Goal: Check status: Check status

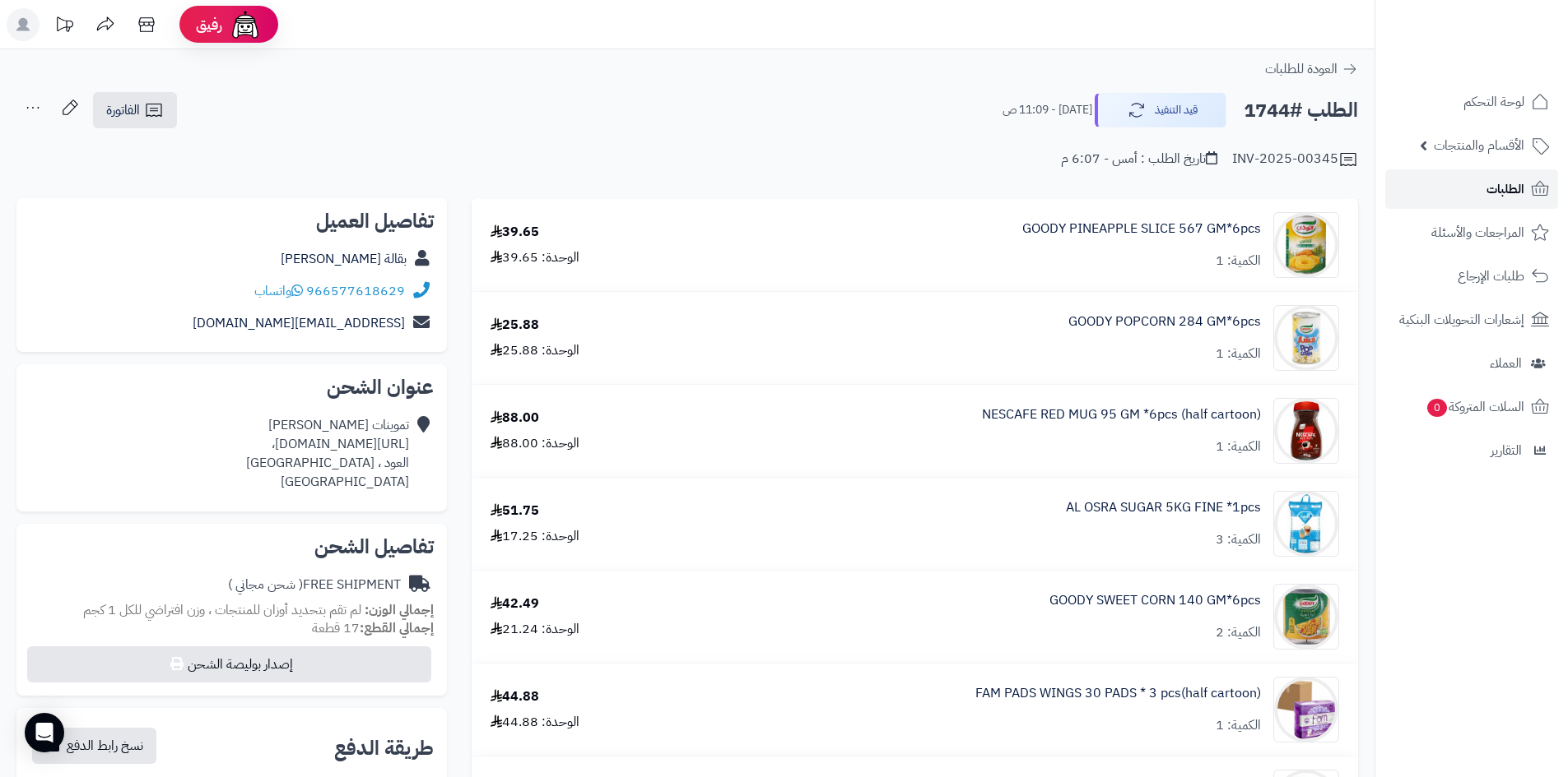
click at [1447, 182] on link "الطلبات" at bounding box center [1471, 189] width 173 height 39
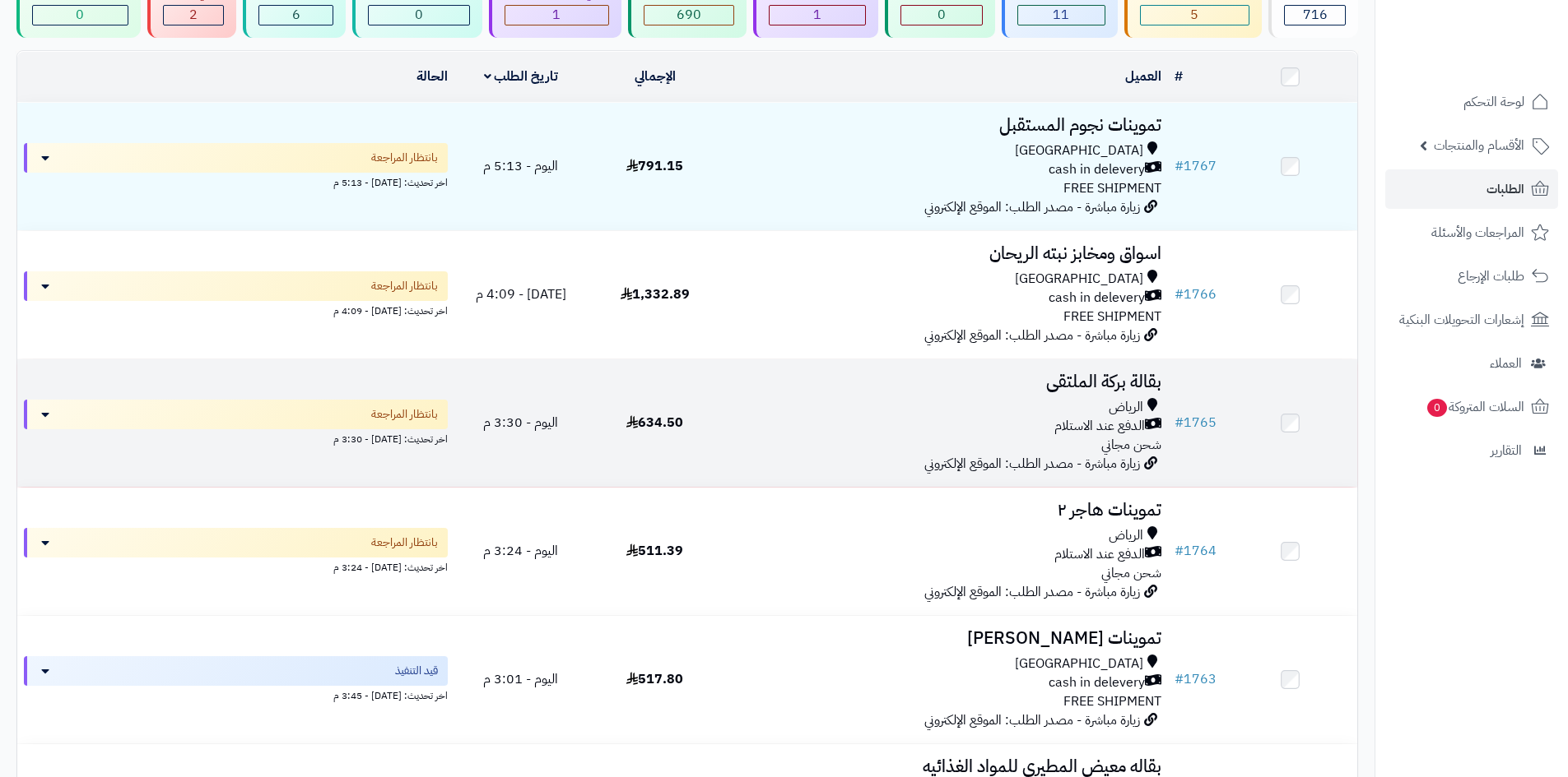
scroll to position [165, 0]
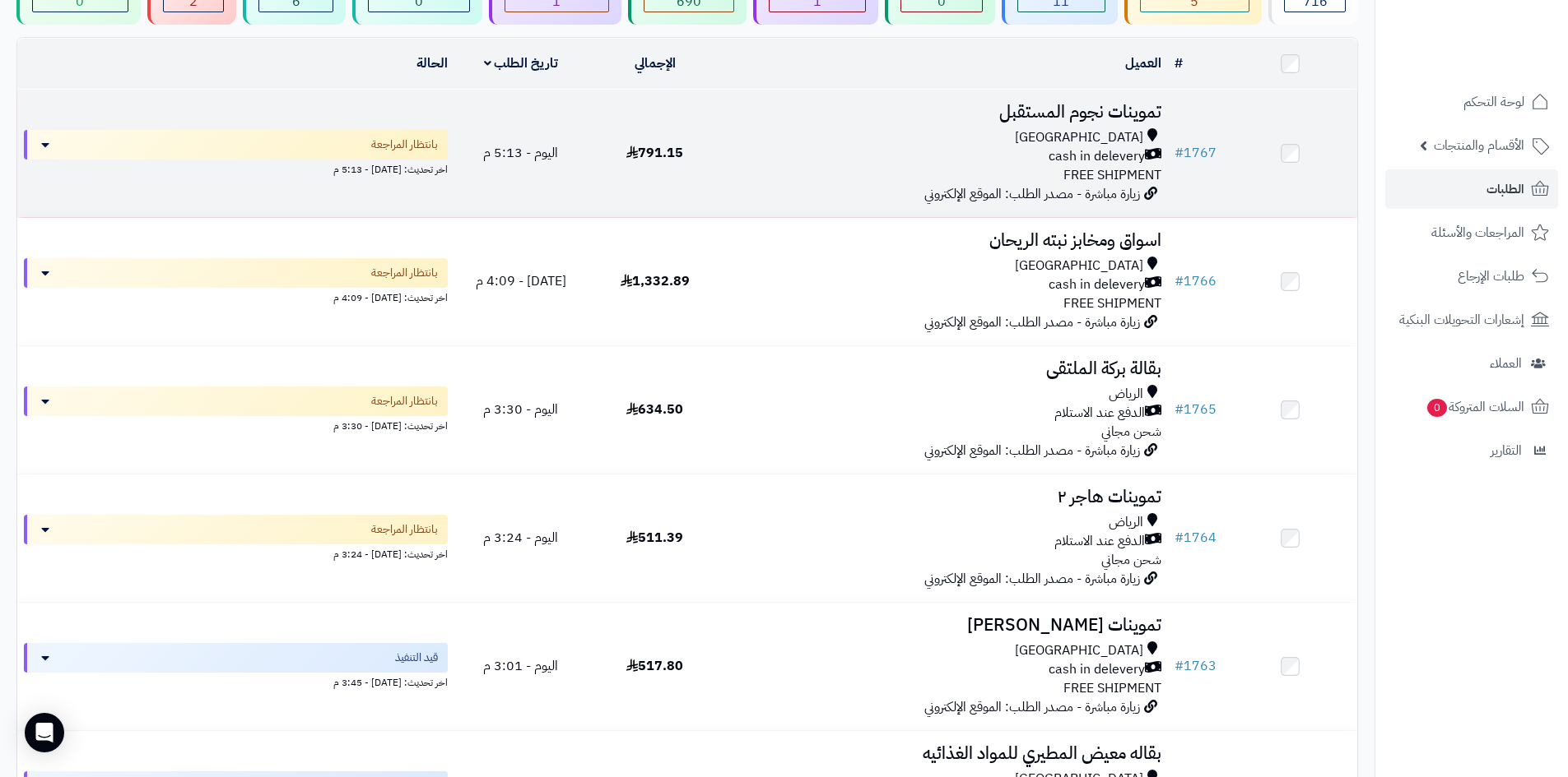
click at [840, 177] on div "Riyadh cash in delevery FREE SHIPMENT" at bounding box center [945, 157] width 433 height 57
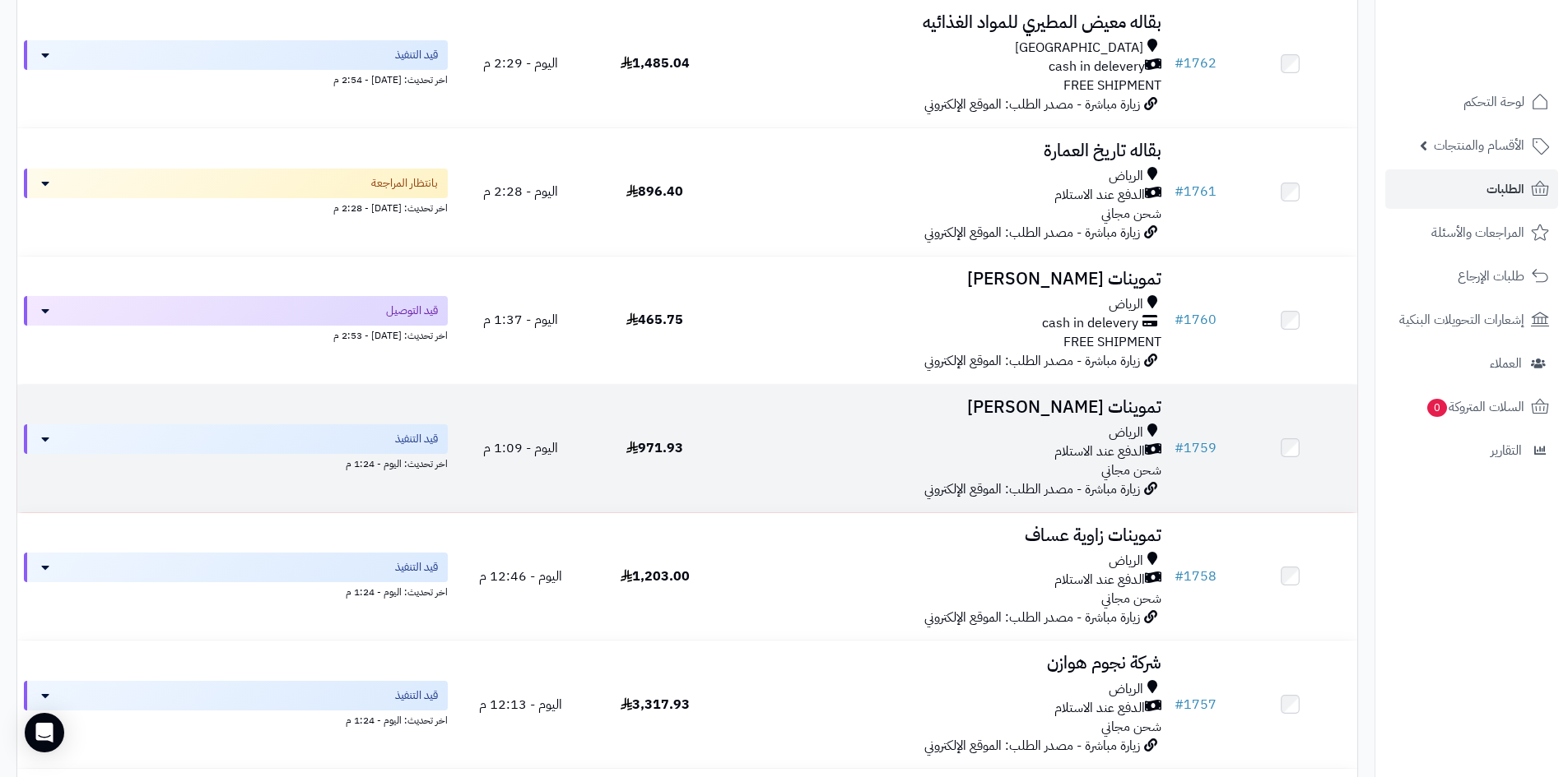
scroll to position [904, 0]
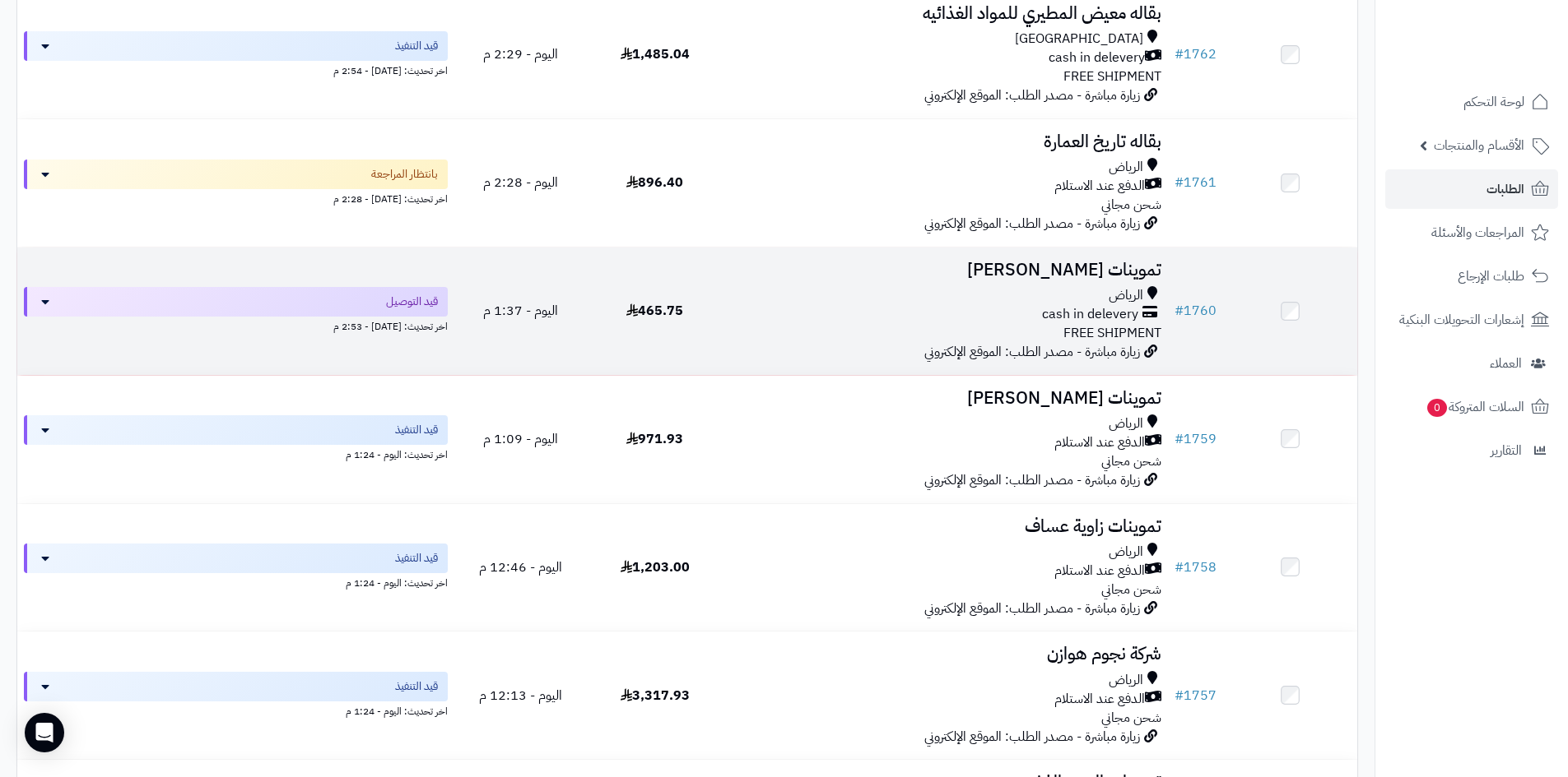
click at [365, 317] on div "اخر تحديث: اليوم - 2:53 م" at bounding box center [235, 325] width 424 height 17
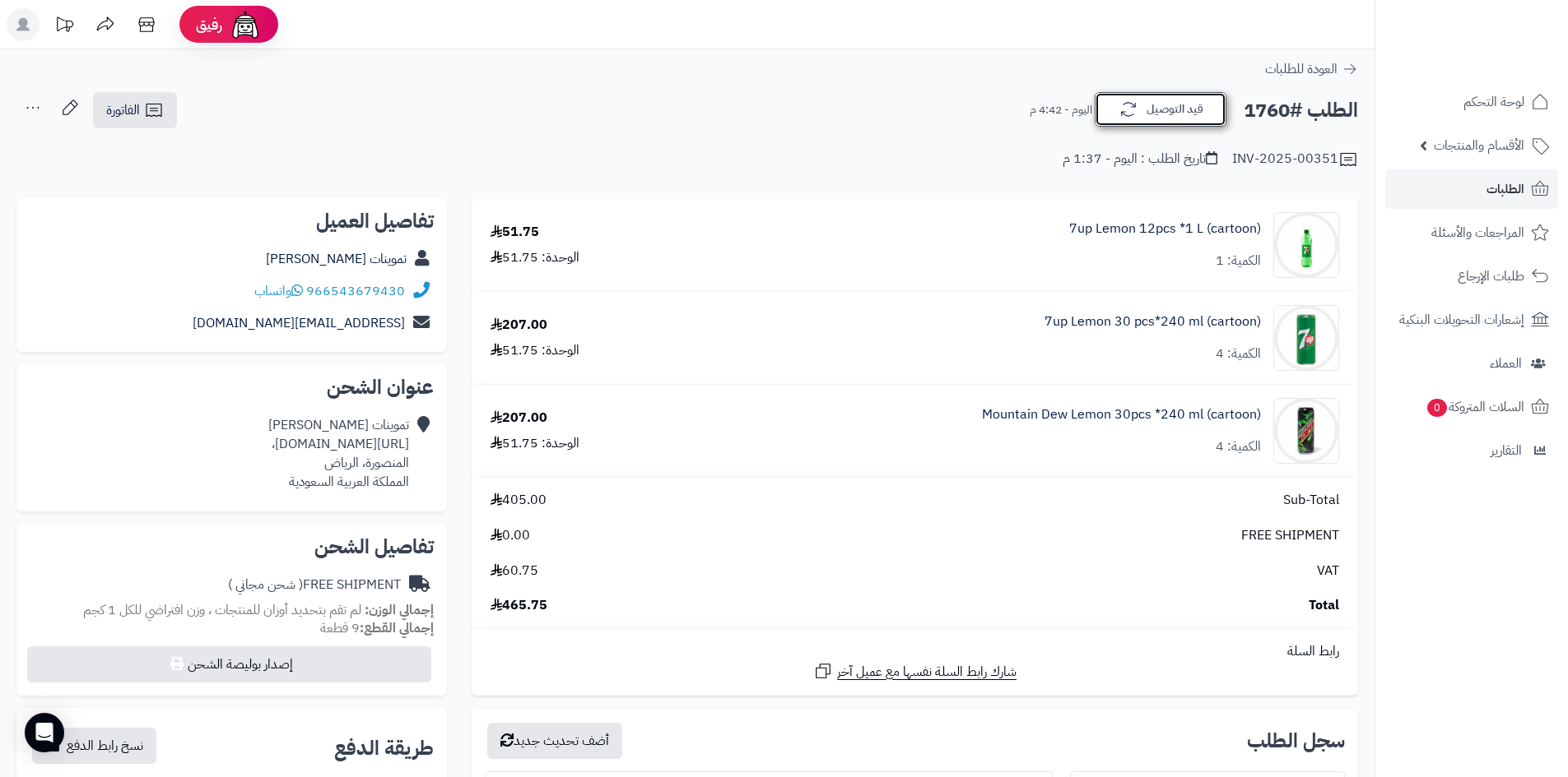
click at [1158, 98] on button "قيد التوصيل" at bounding box center [1160, 109] width 131 height 35
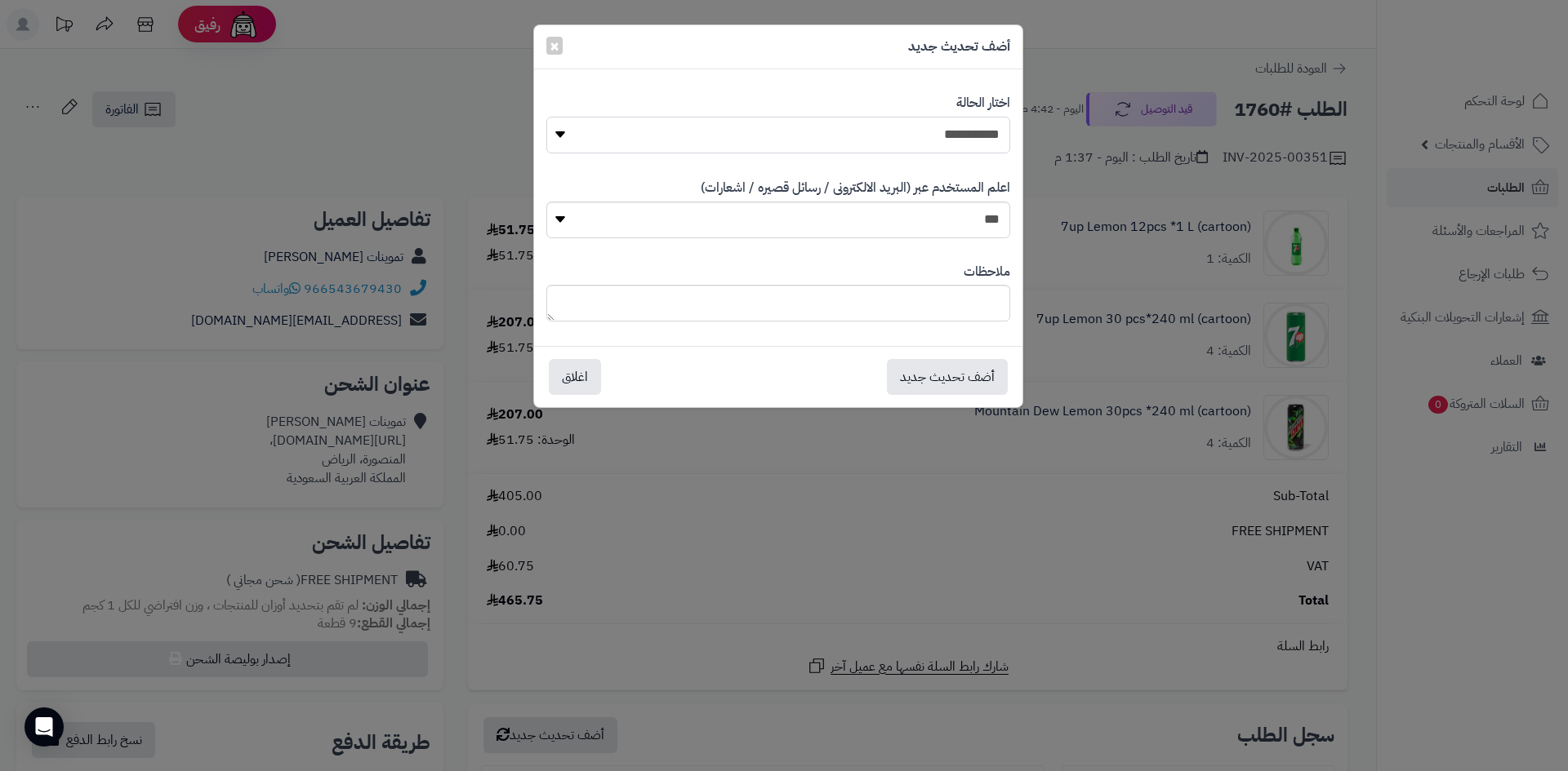
drag, startPoint x: 976, startPoint y: 132, endPoint x: 975, endPoint y: 143, distance: 11.0
click at [976, 132] on select "**********" at bounding box center [778, 134] width 463 height 36
select select "**"
click at [546, 116] on select "**********" at bounding box center [778, 134] width 463 height 36
click at [958, 362] on button "أضف تحديث جديد" at bounding box center [947, 376] width 121 height 36
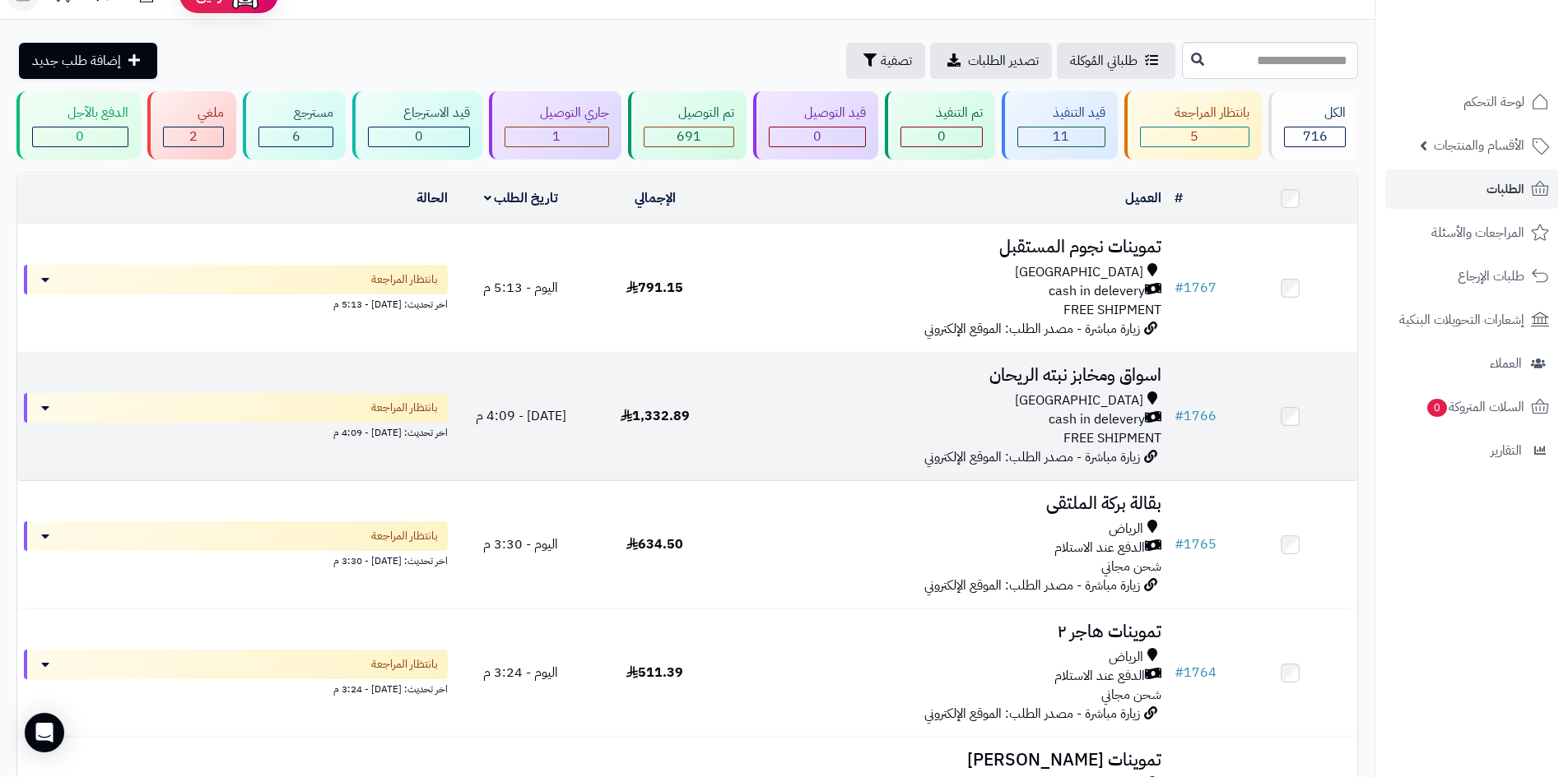
scroll to position [82, 0]
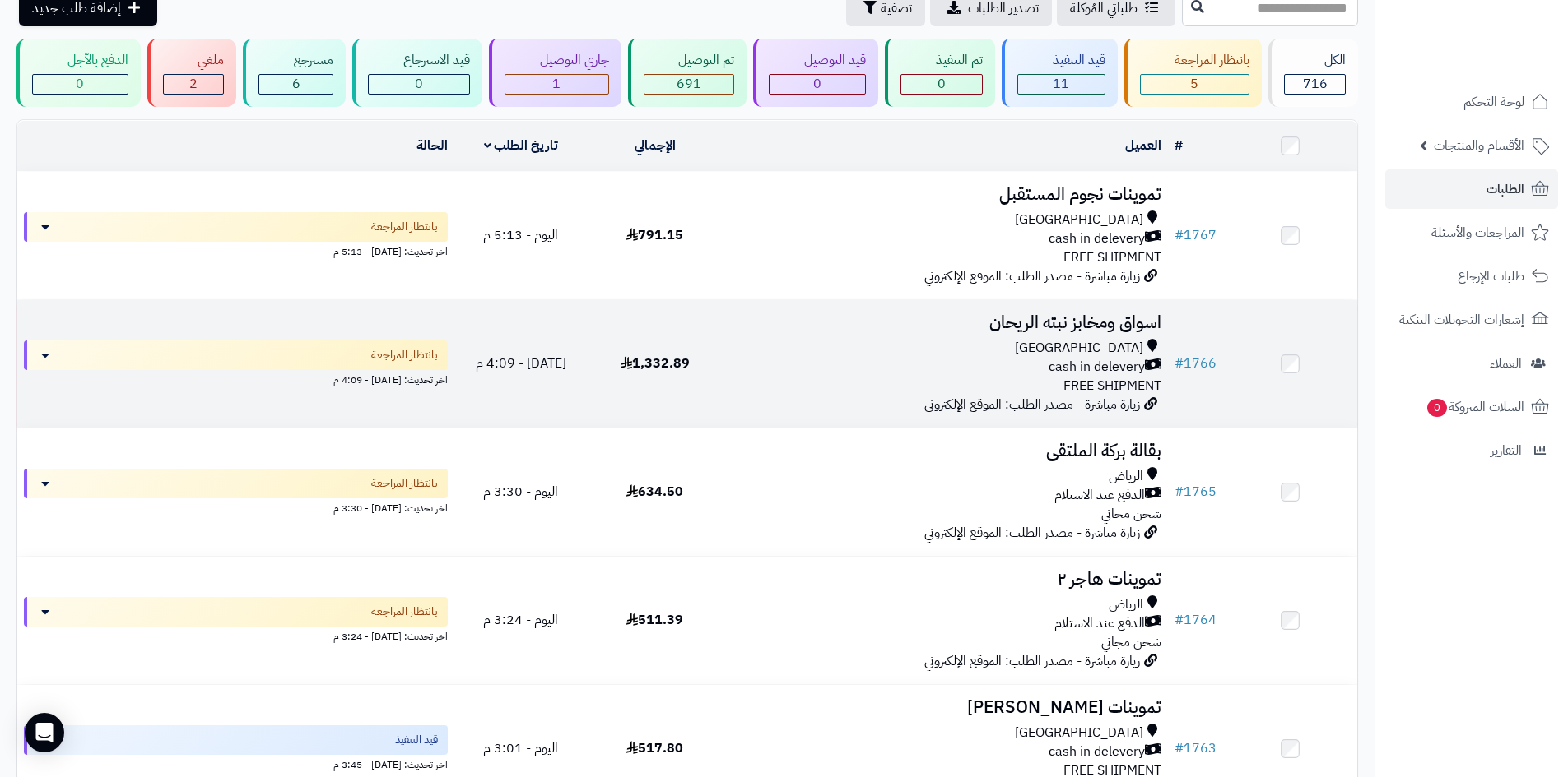
click at [869, 359] on div "cash in delevery" at bounding box center [945, 367] width 433 height 19
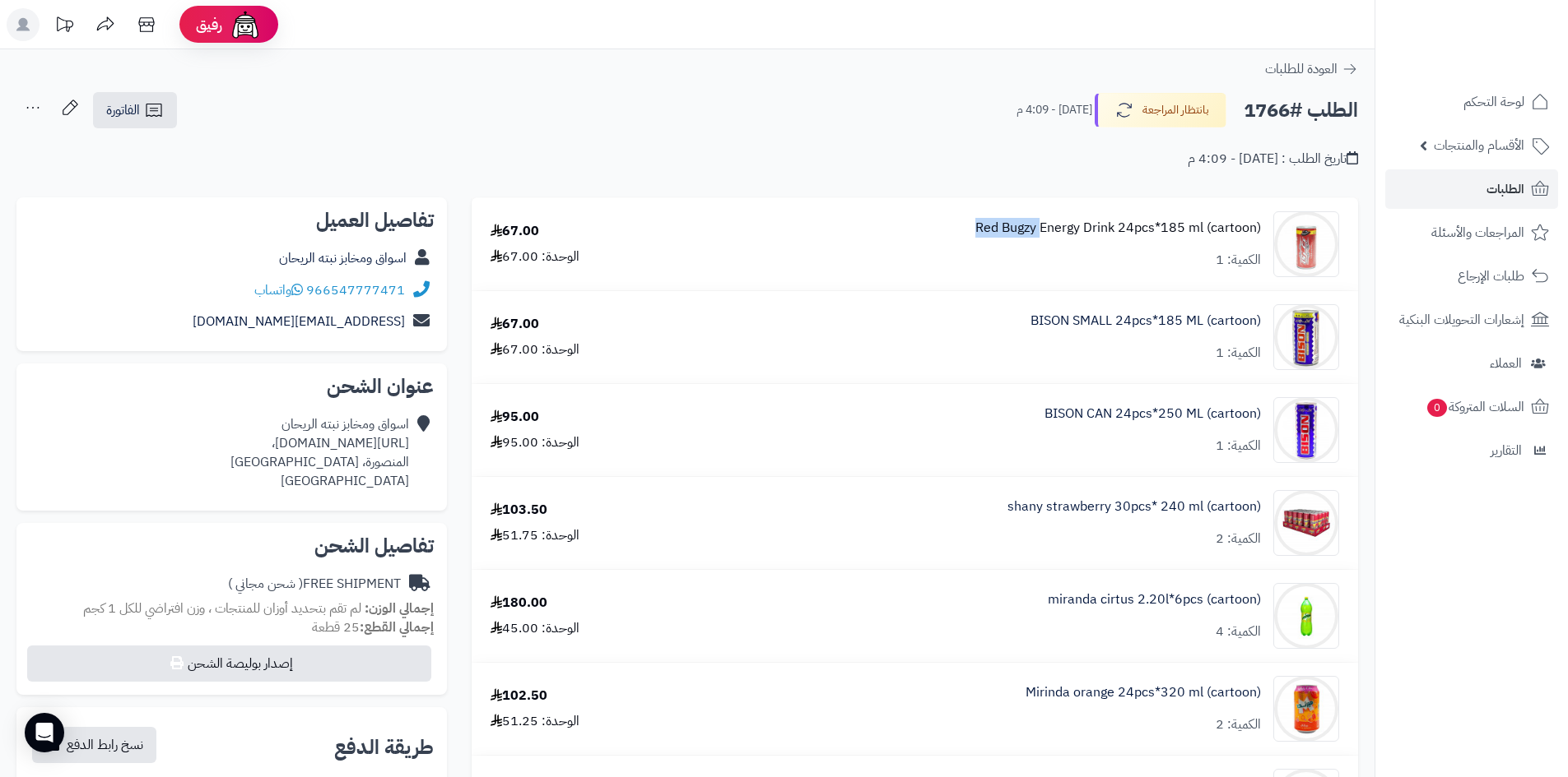
drag, startPoint x: 939, startPoint y: 232, endPoint x: 1040, endPoint y: 231, distance: 101.0
click at [1040, 231] on div "Red Bugzy Energy Drink 24pcs*185 ml (cartoon) الكمية: 1" at bounding box center [1009, 245] width 682 height 66
copy link "Red Bugzy"
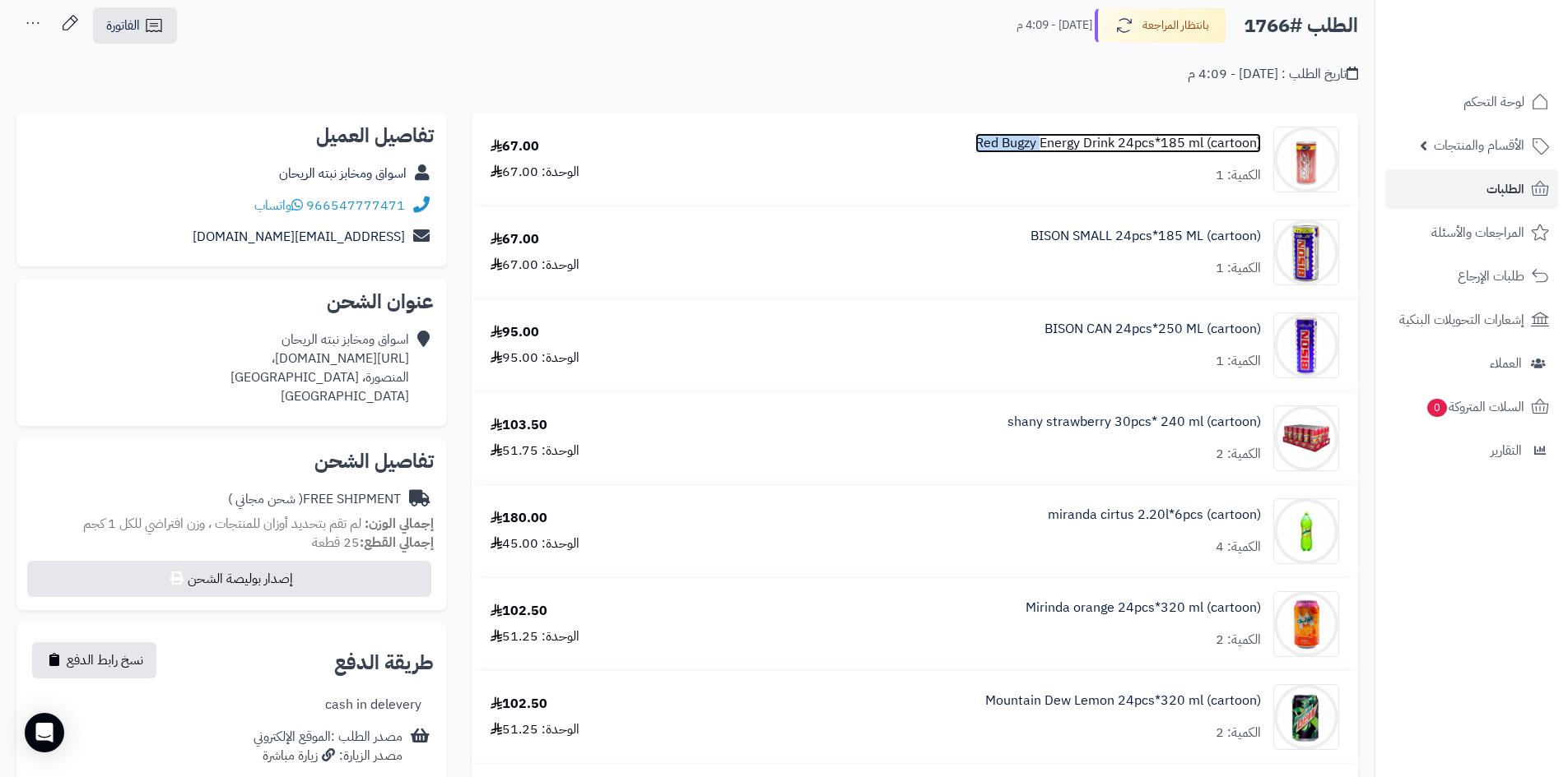
scroll to position [165, 0]
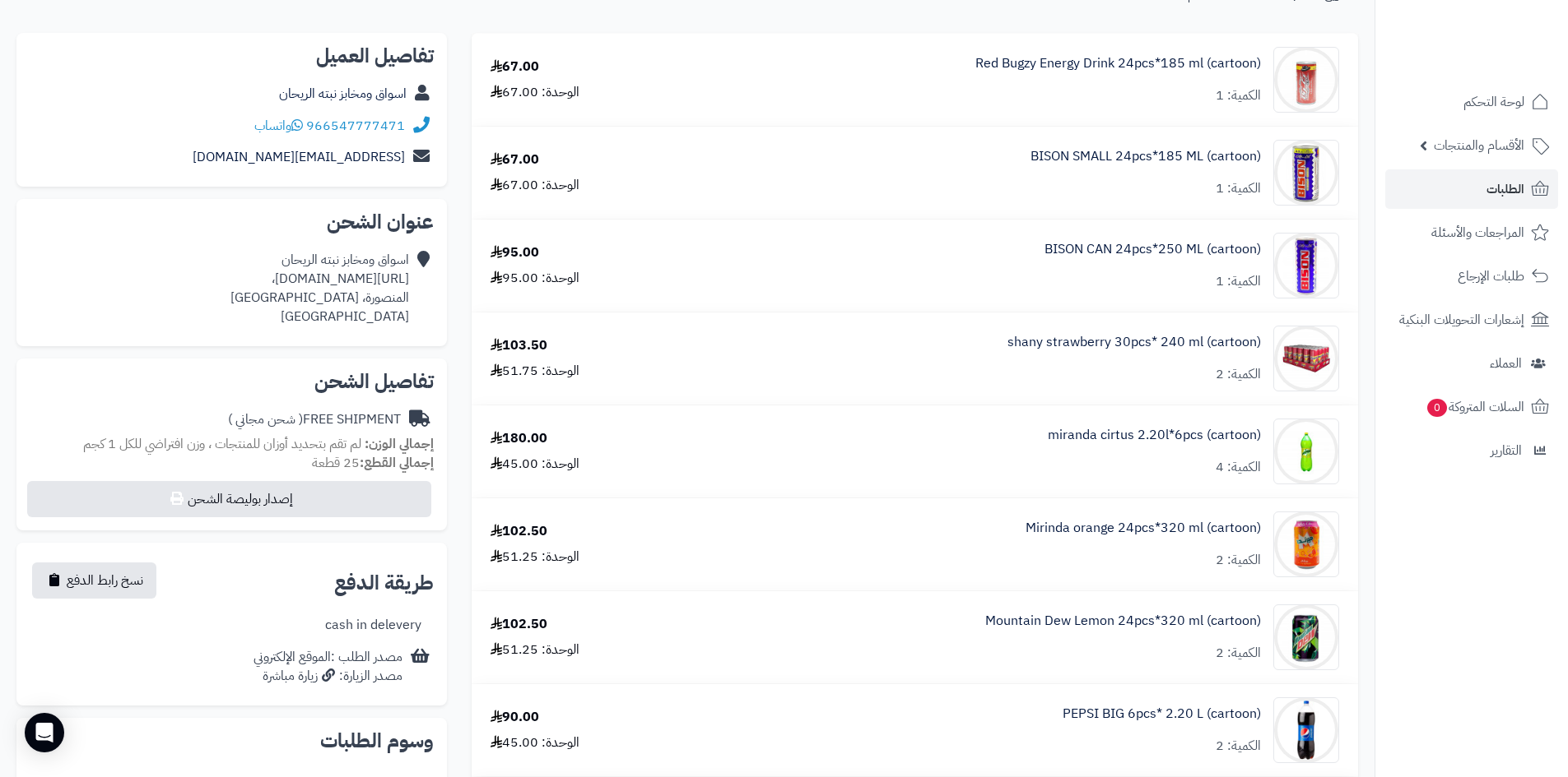
click at [1464, 560] on nav "لوحة التحكم الأقسام والمنتجات المنتجات الأقسام الماركات مواصفات المنتجات مواصفا…" at bounding box center [1470, 409] width 193 height 777
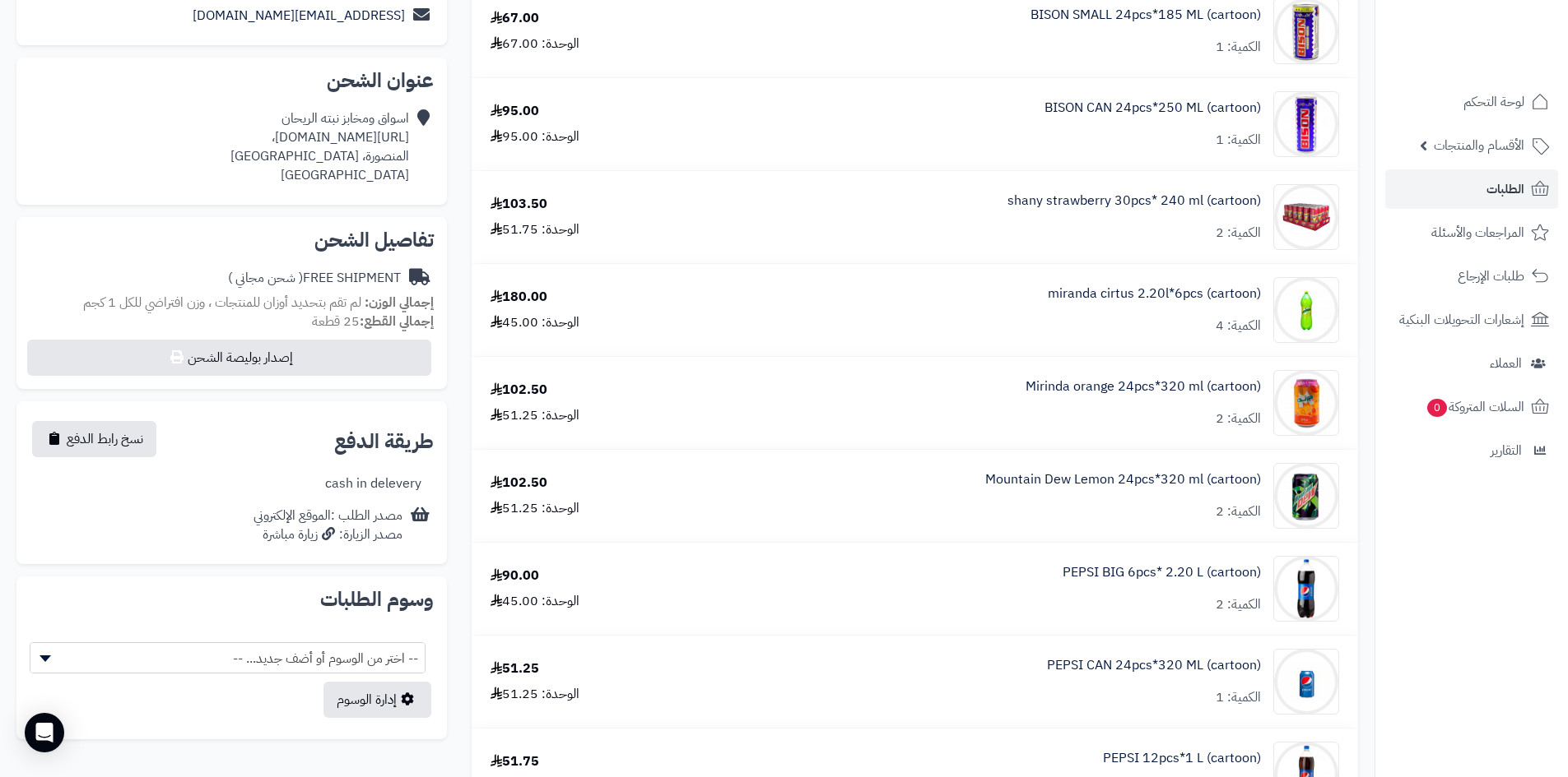
scroll to position [82, 0]
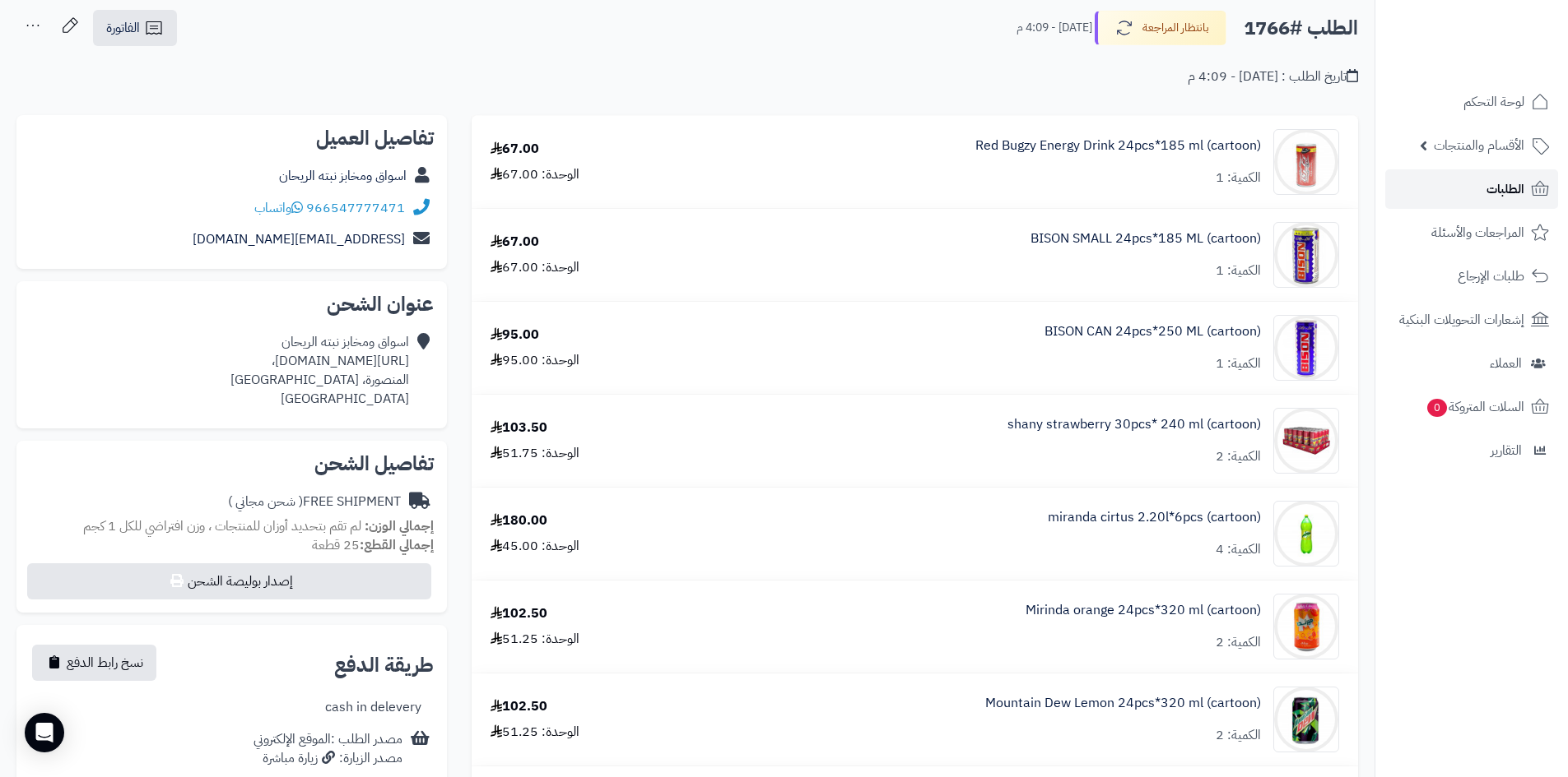
click at [1460, 190] on link "الطلبات" at bounding box center [1471, 189] width 173 height 39
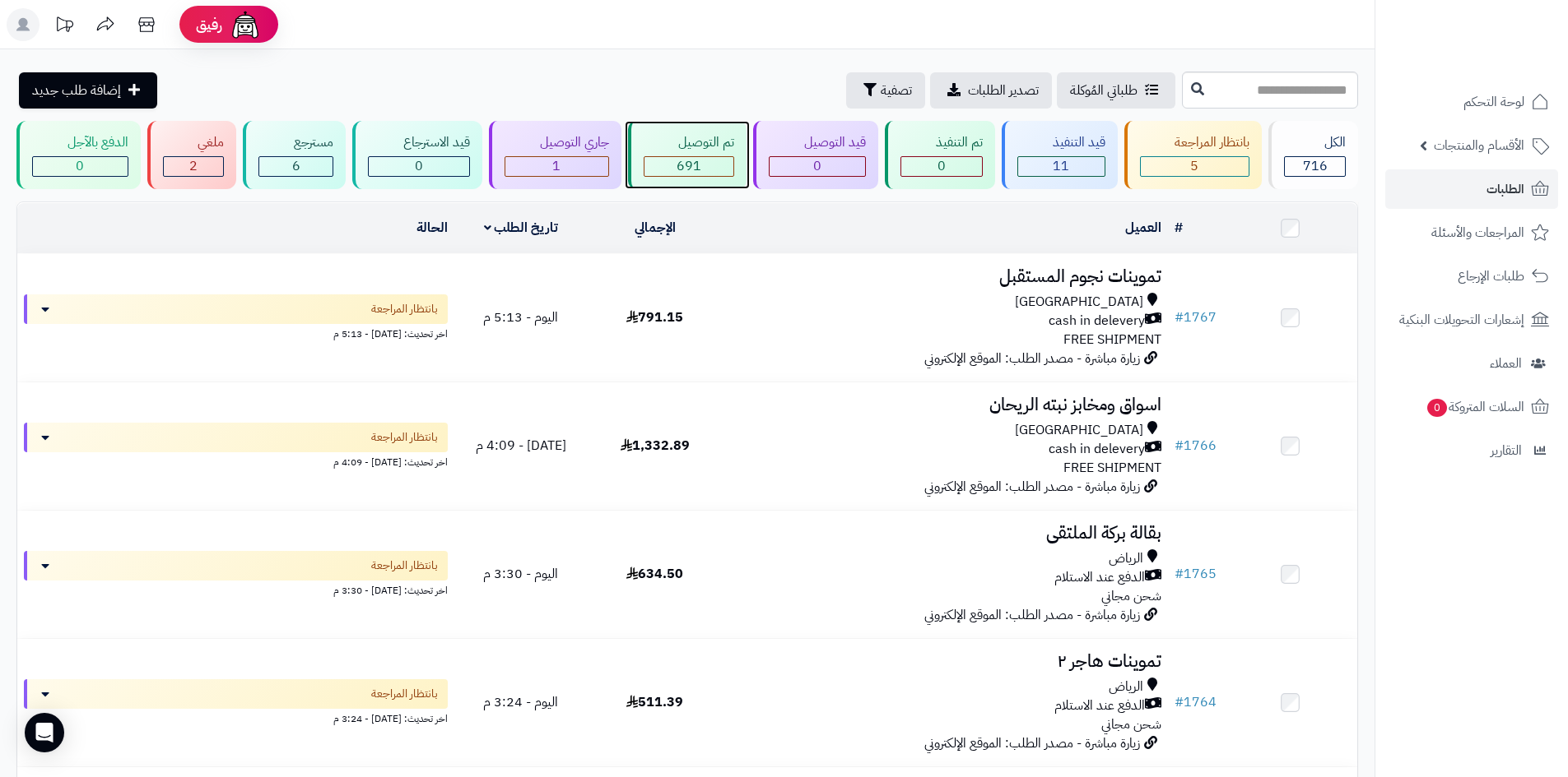
click at [728, 144] on div "تم التوصيل" at bounding box center [688, 142] width 91 height 19
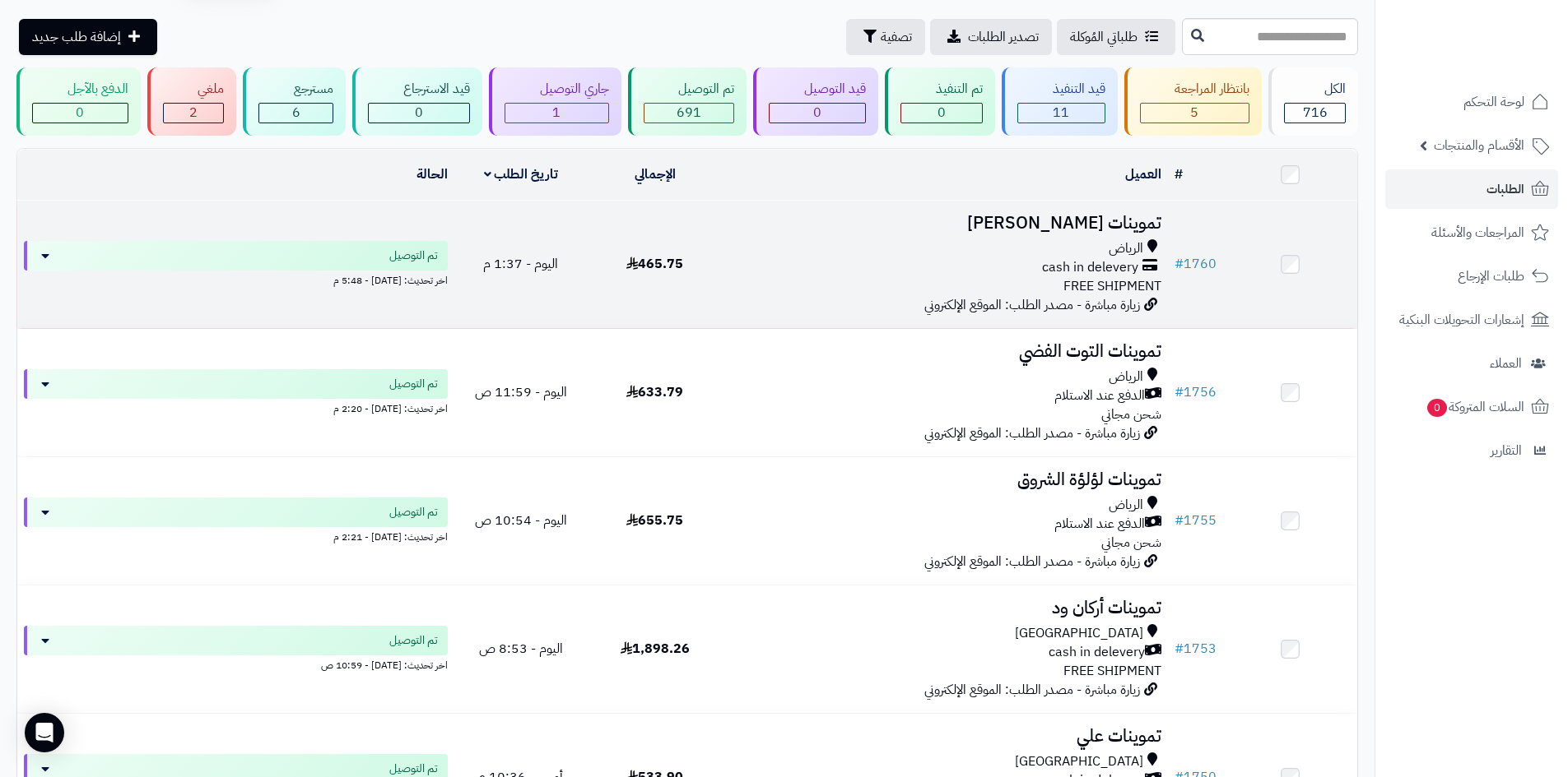
scroll to position [82, 0]
